Goal: Find specific page/section: Find specific page/section

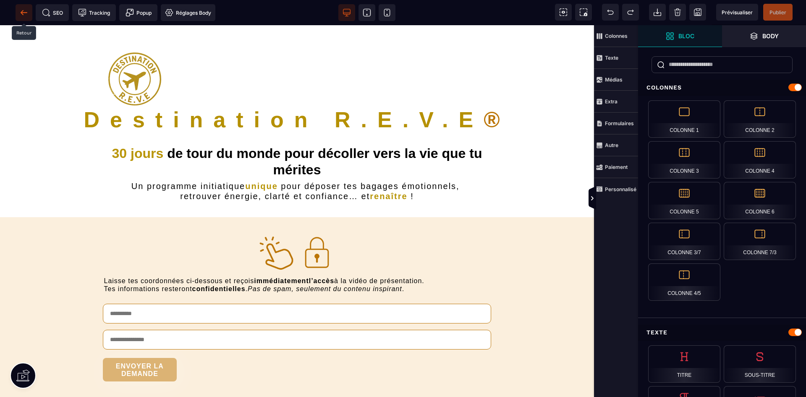
click at [25, 12] on icon at bounding box center [24, 12] width 8 height 8
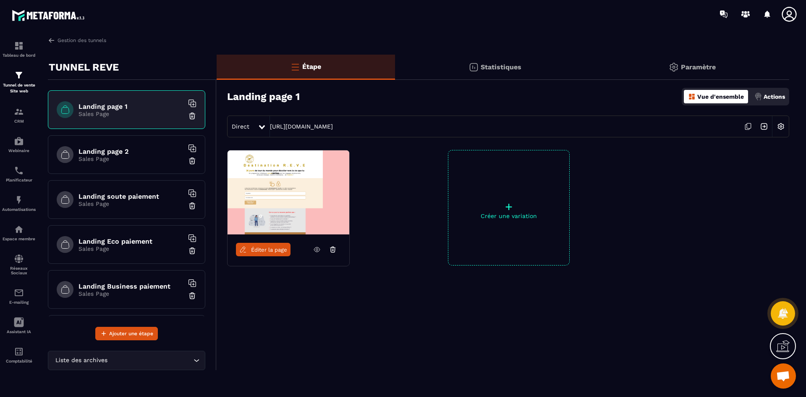
click at [128, 157] on p "Sales Page" at bounding box center [130, 158] width 105 height 7
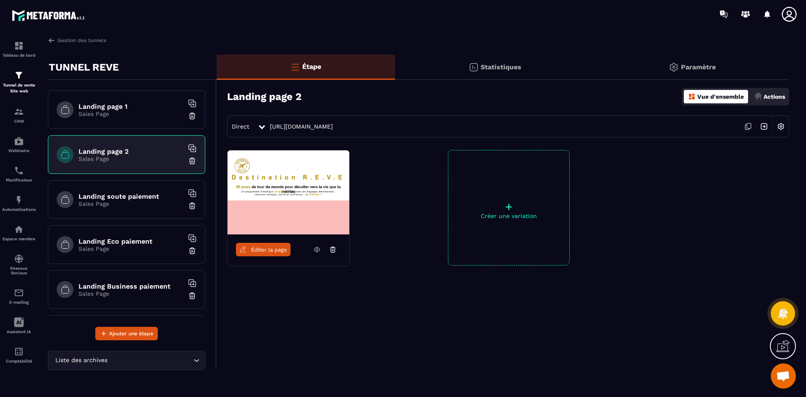
click at [258, 251] on span "Éditer la page" at bounding box center [269, 249] width 36 height 6
